Goal: Task Accomplishment & Management: Use online tool/utility

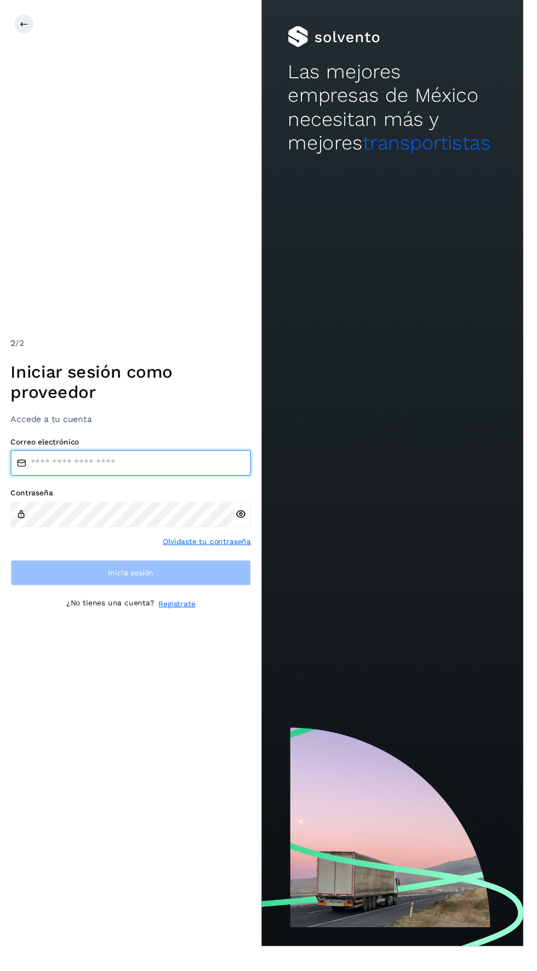
click at [163, 488] on input "email" at bounding box center [134, 475] width 246 height 26
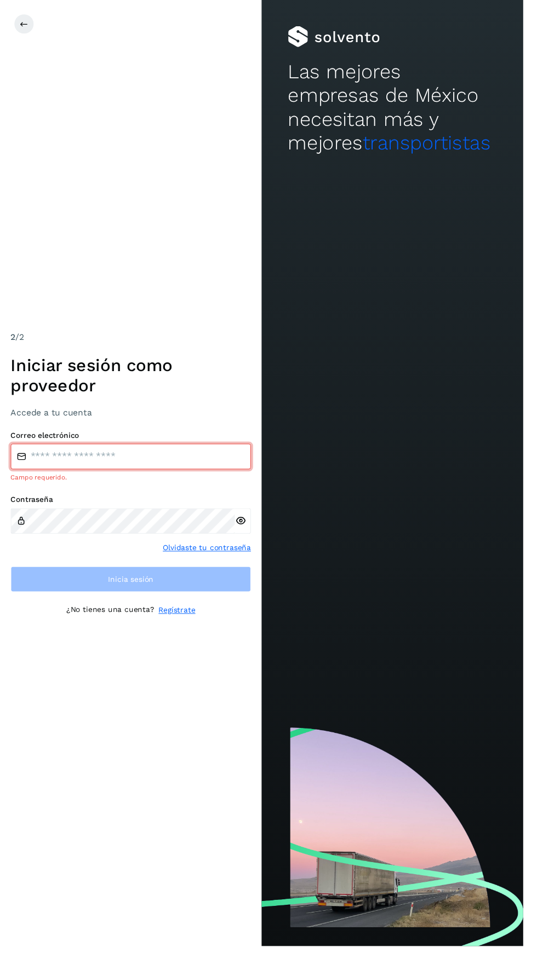
type input "**********"
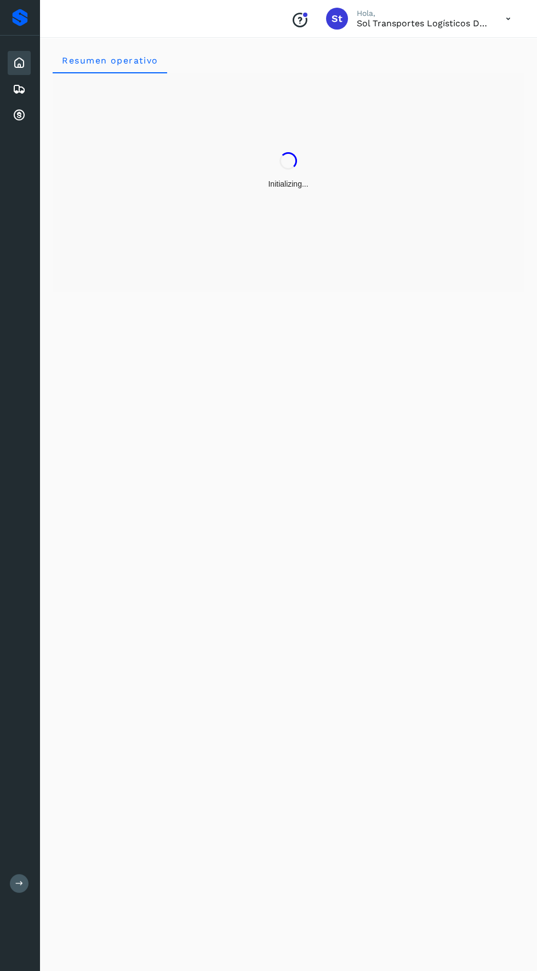
click at [237, 559] on div "Resumen operativo" at bounding box center [287, 502] width 497 height 937
click at [19, 117] on icon at bounding box center [19, 115] width 13 height 13
click at [19, 114] on icon at bounding box center [19, 115] width 13 height 13
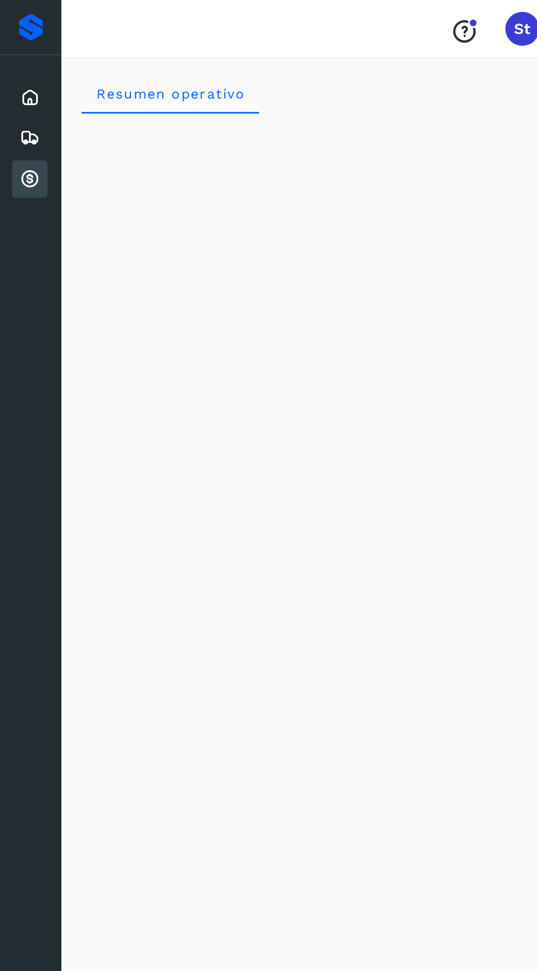
click at [24, 110] on icon at bounding box center [19, 115] width 13 height 13
click at [19, 95] on icon at bounding box center [19, 89] width 13 height 13
click at [18, 70] on div "Inicio" at bounding box center [19, 63] width 23 height 24
click at [19, 110] on icon at bounding box center [19, 115] width 13 height 13
click at [20, 119] on icon at bounding box center [19, 115] width 13 height 13
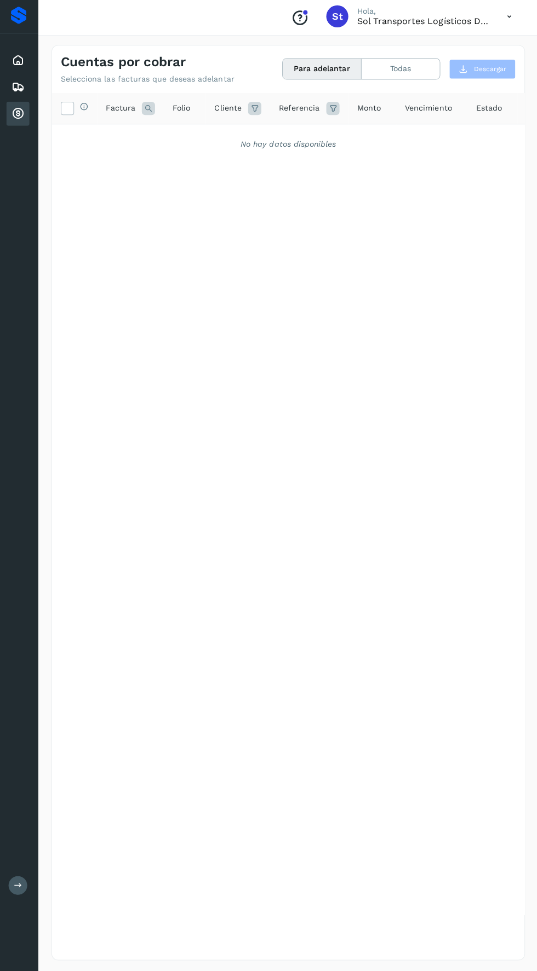
click at [330, 66] on button "Para adelantar" at bounding box center [321, 71] width 78 height 20
click at [345, 64] on button "Para adelantar" at bounding box center [321, 71] width 78 height 20
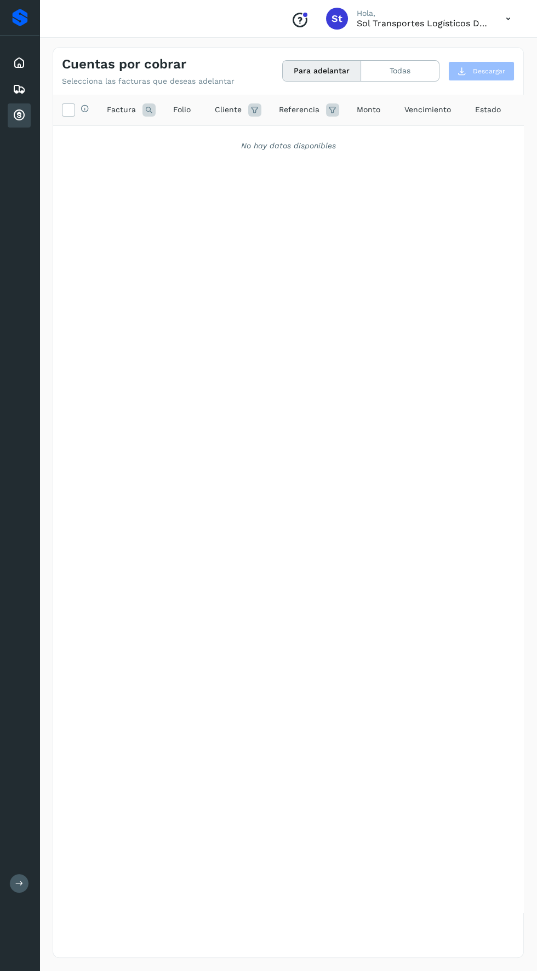
click at [13, 114] on icon at bounding box center [19, 115] width 13 height 13
click at [25, 83] on icon at bounding box center [19, 89] width 13 height 13
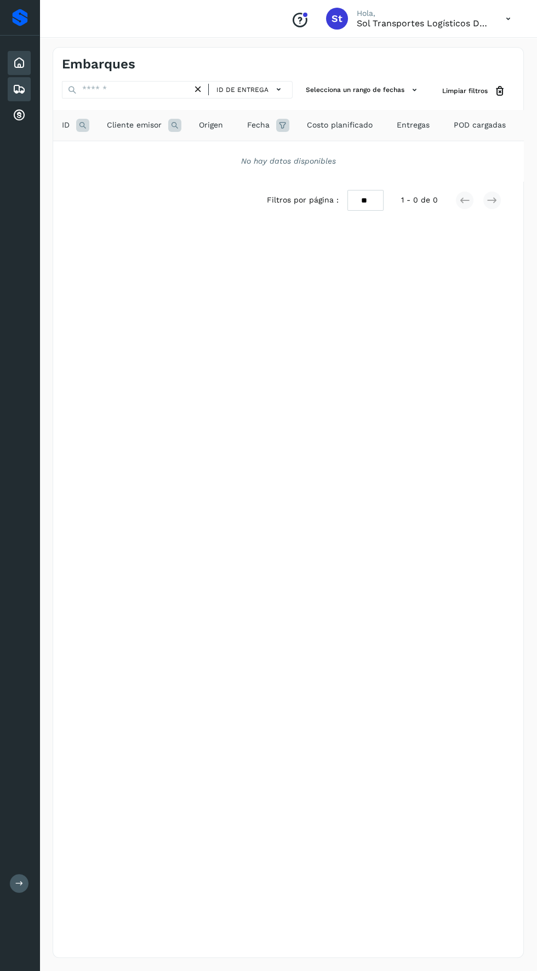
click at [17, 60] on icon at bounding box center [19, 62] width 13 height 13
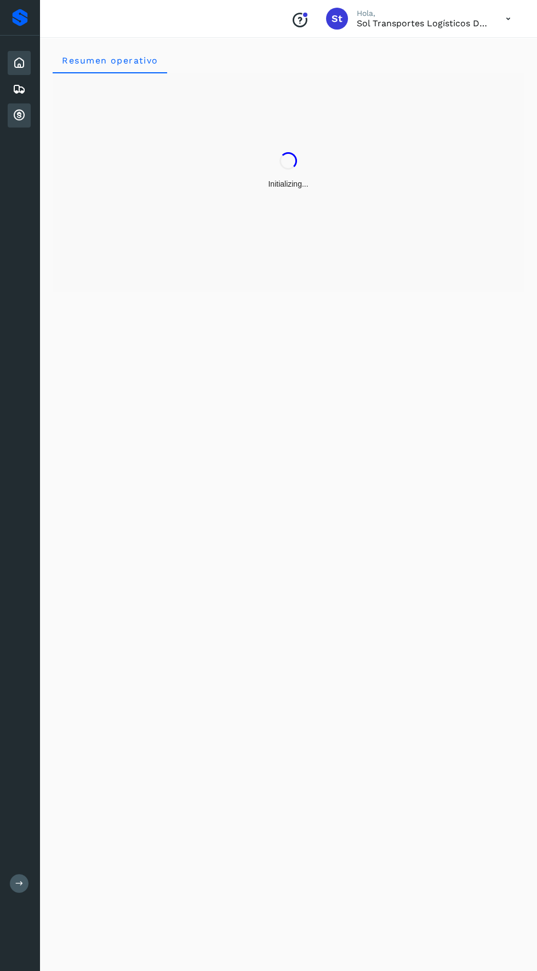
click at [19, 113] on icon at bounding box center [19, 115] width 13 height 13
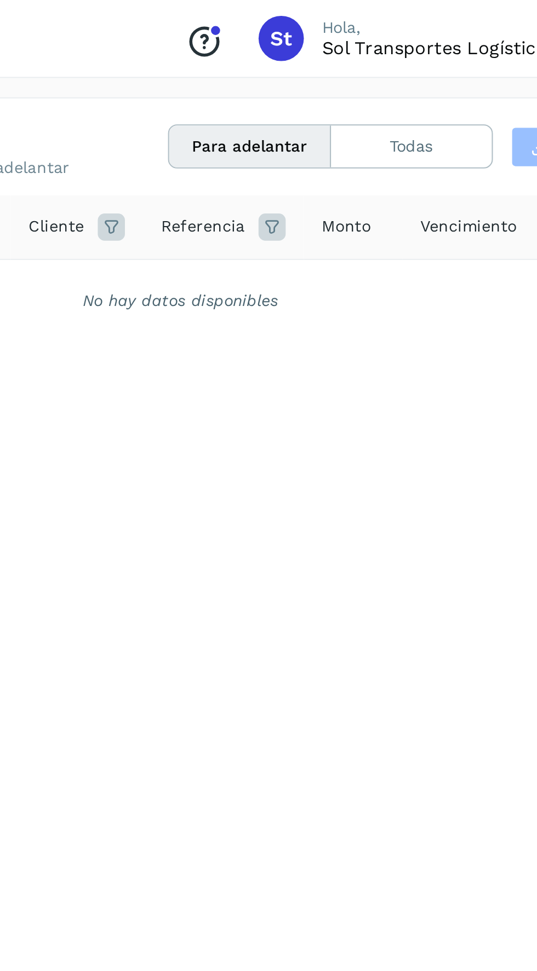
click at [317, 72] on button "Para adelantar" at bounding box center [321, 71] width 78 height 20
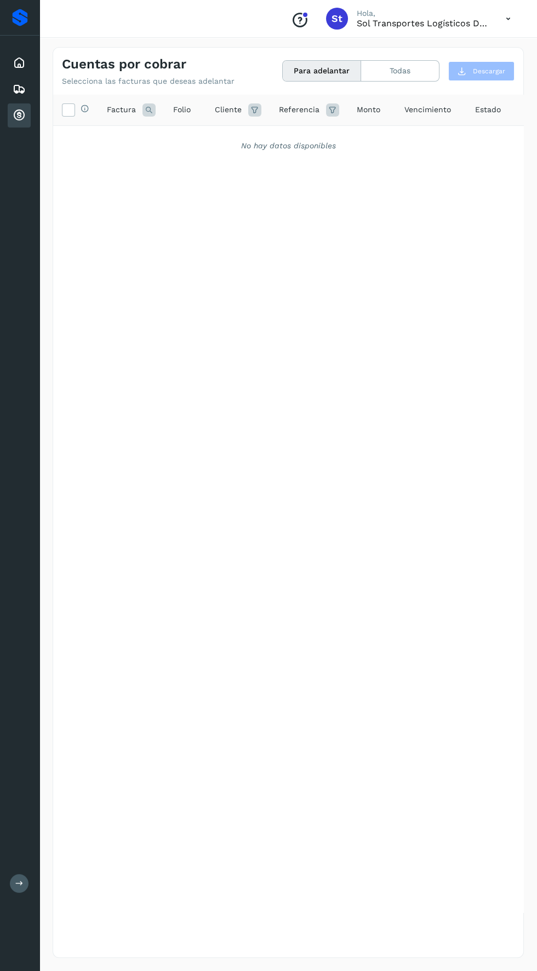
click at [19, 121] on icon at bounding box center [19, 115] width 13 height 13
click at [337, 71] on button "Para adelantar" at bounding box center [321, 71] width 78 height 20
click at [66, 113] on icon at bounding box center [67, 108] width 11 height 11
click at [25, 88] on icon at bounding box center [19, 89] width 13 height 13
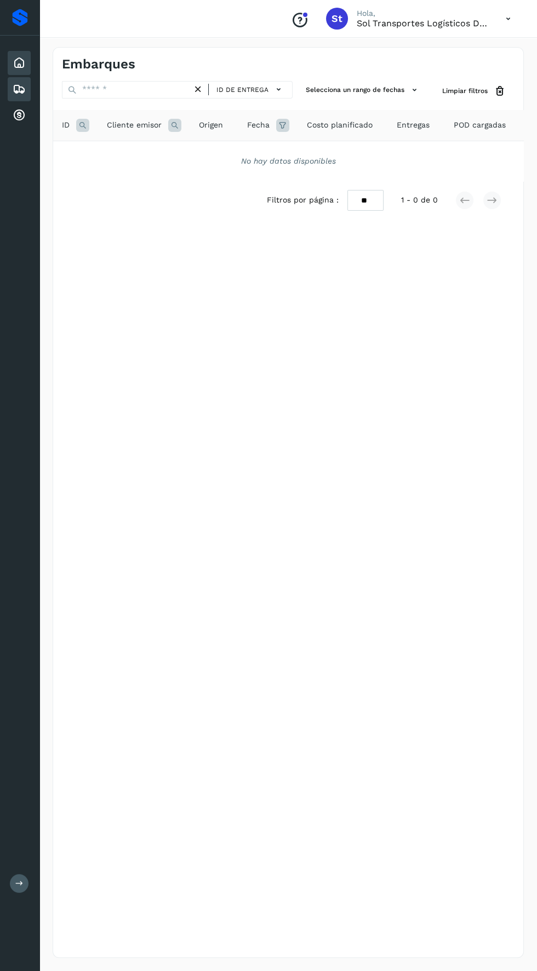
click at [19, 62] on icon at bounding box center [19, 62] width 13 height 13
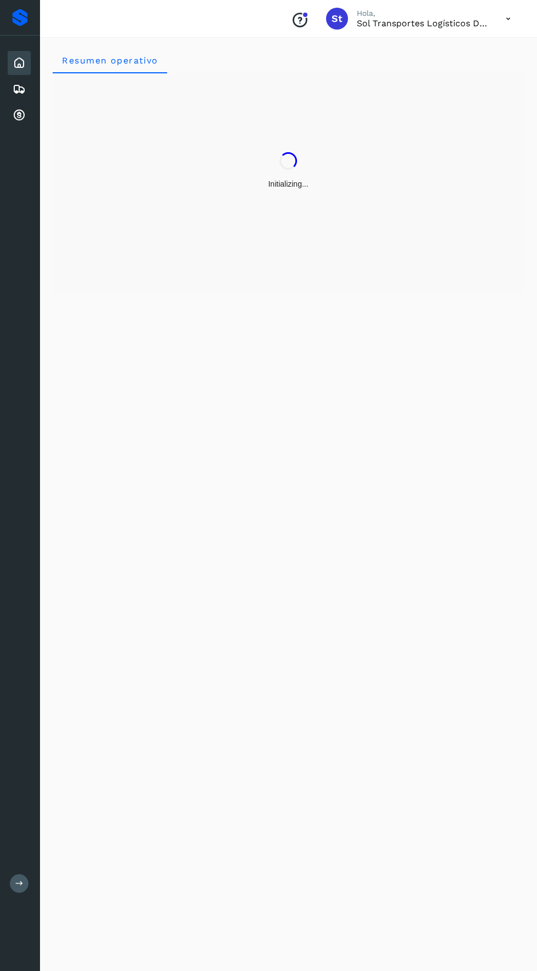
click at [508, 18] on icon at bounding box center [508, 19] width 22 height 22
click at [19, 114] on icon at bounding box center [19, 115] width 13 height 13
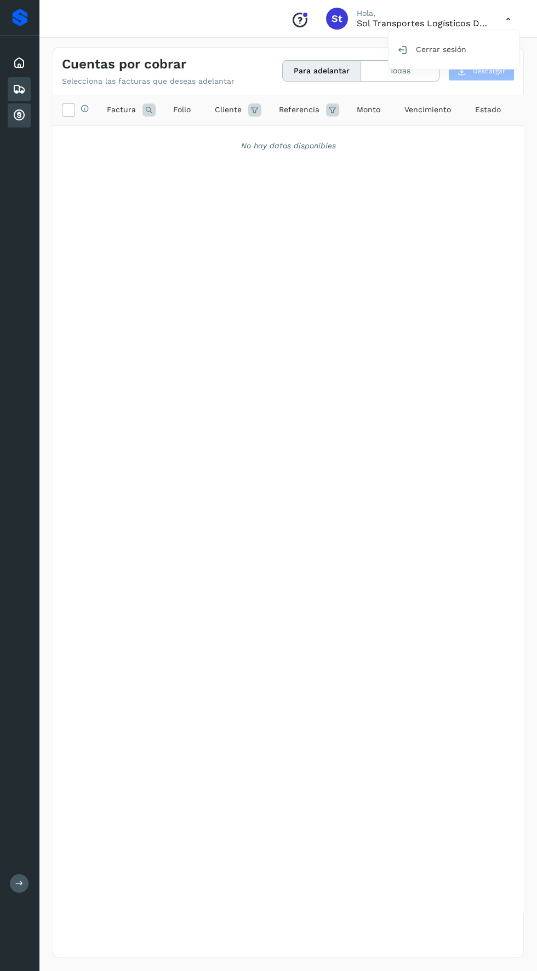
click at [21, 90] on icon at bounding box center [19, 89] width 13 height 13
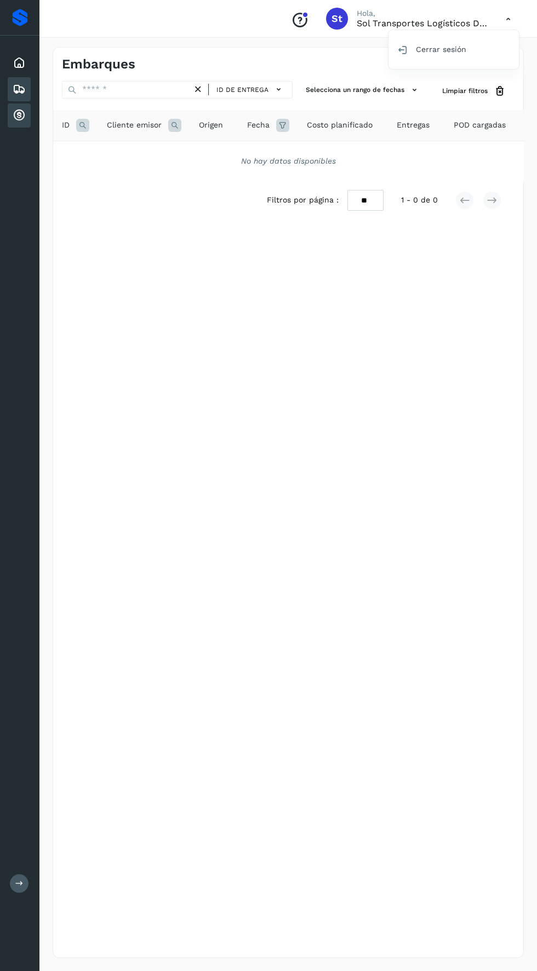
click at [13, 124] on div "Cuentas por cobrar" at bounding box center [19, 115] width 23 height 24
